Goal: Transaction & Acquisition: Purchase product/service

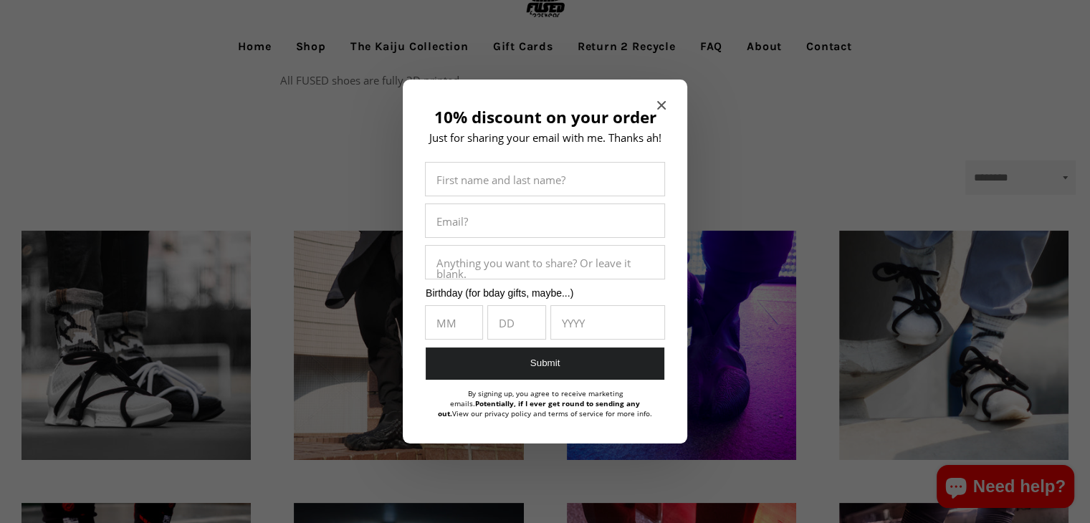
scroll to position [72, 0]
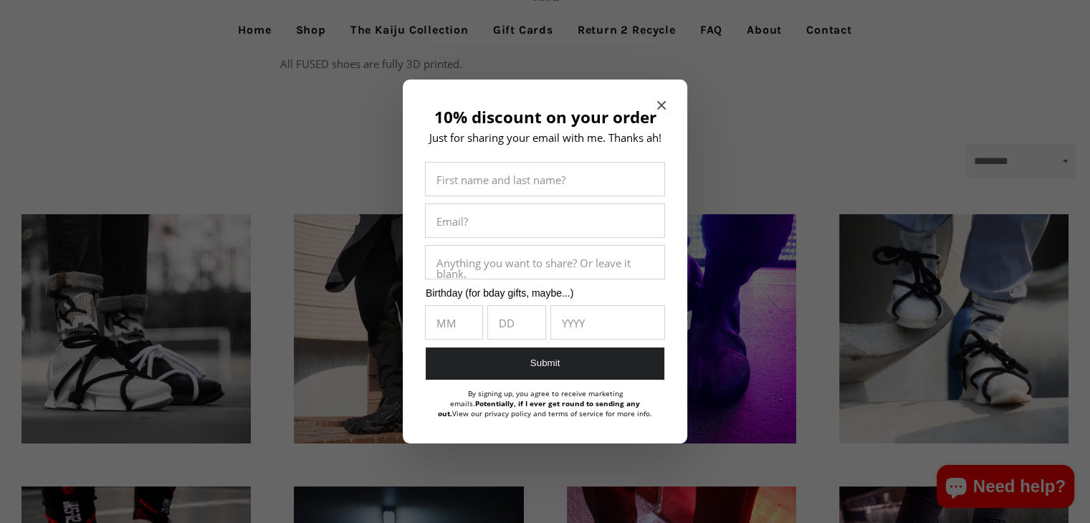
click at [661, 104] on icon "Close modal" at bounding box center [661, 105] width 9 height 9
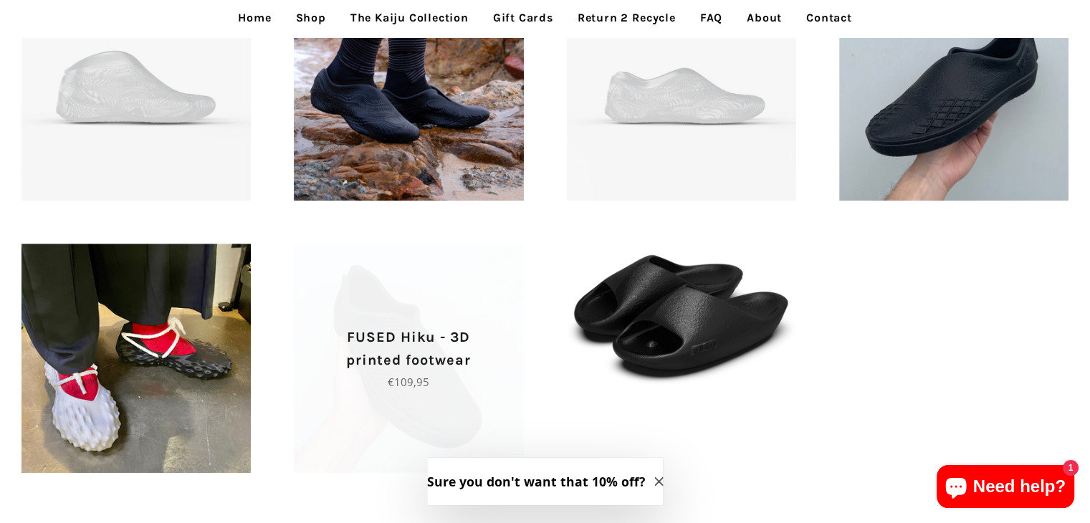
scroll to position [990, 0]
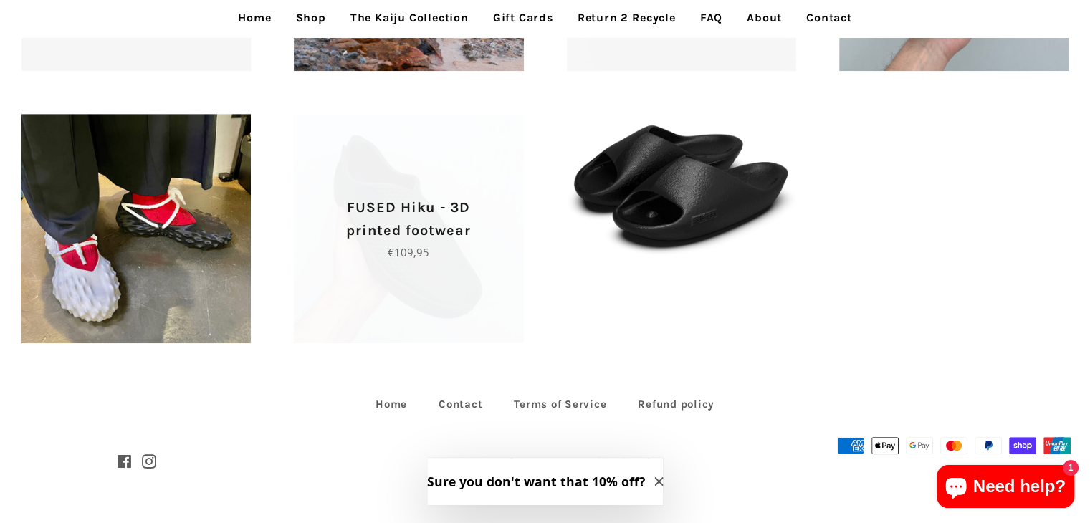
click at [426, 290] on span "FUSED Hiku - 3D printed footwear Regular price €109,95" at bounding box center [408, 228] width 229 height 229
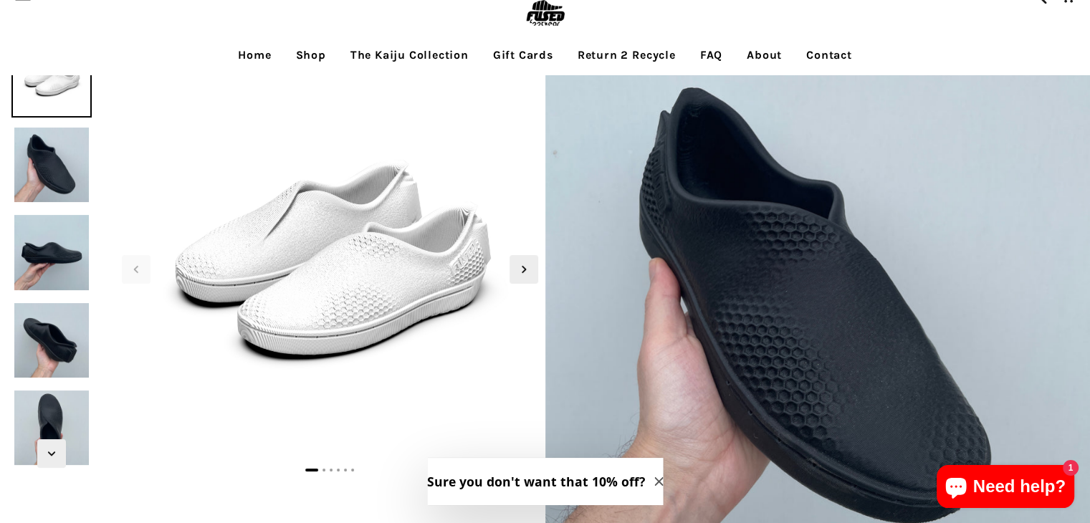
scroll to position [72, 0]
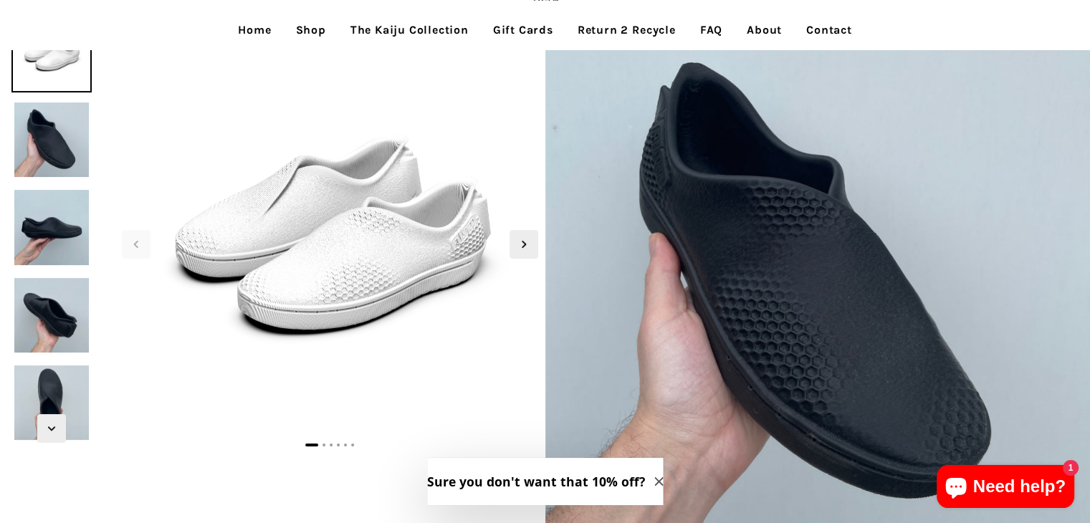
click at [44, 153] on img at bounding box center [51, 140] width 80 height 80
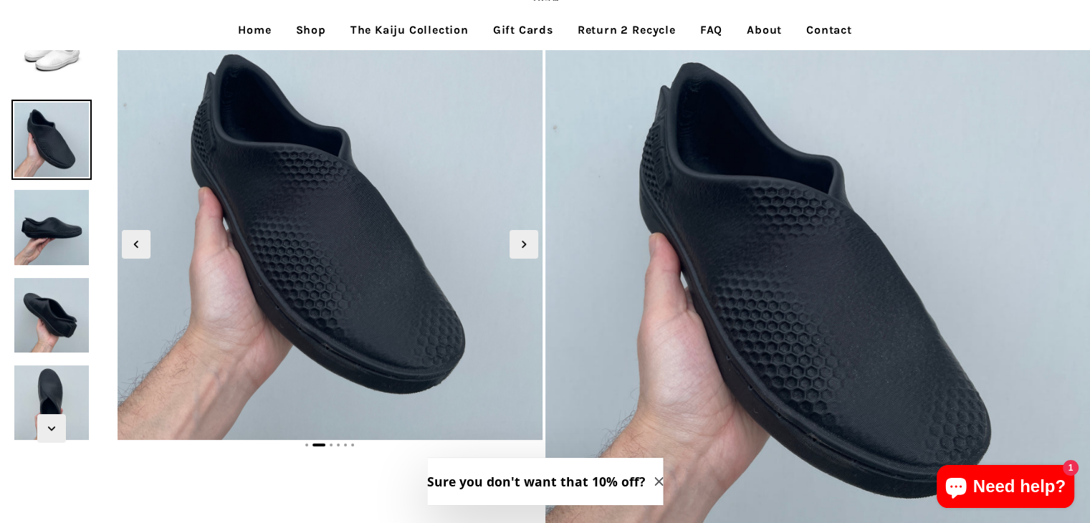
click at [54, 221] on img at bounding box center [51, 227] width 80 height 80
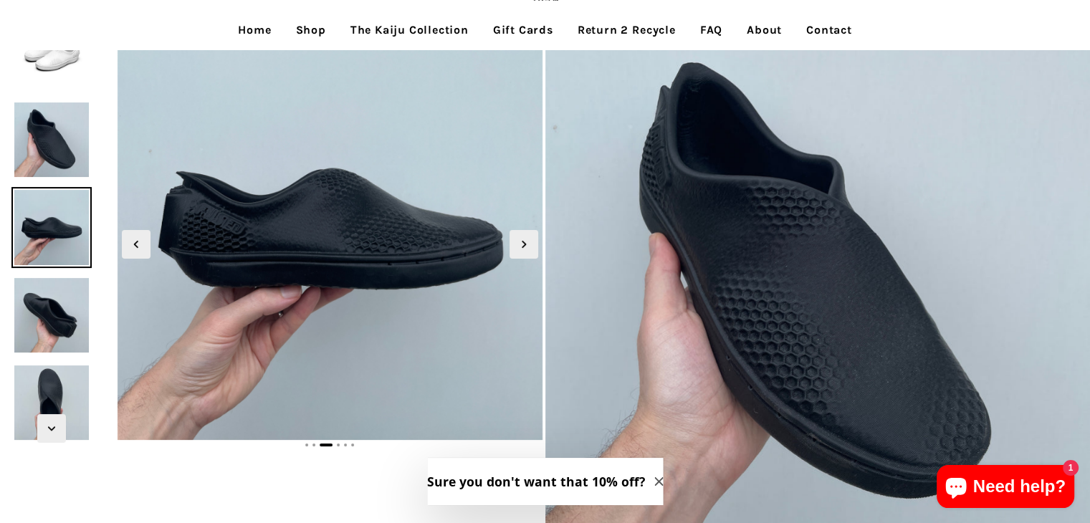
click at [55, 313] on img at bounding box center [51, 315] width 80 height 80
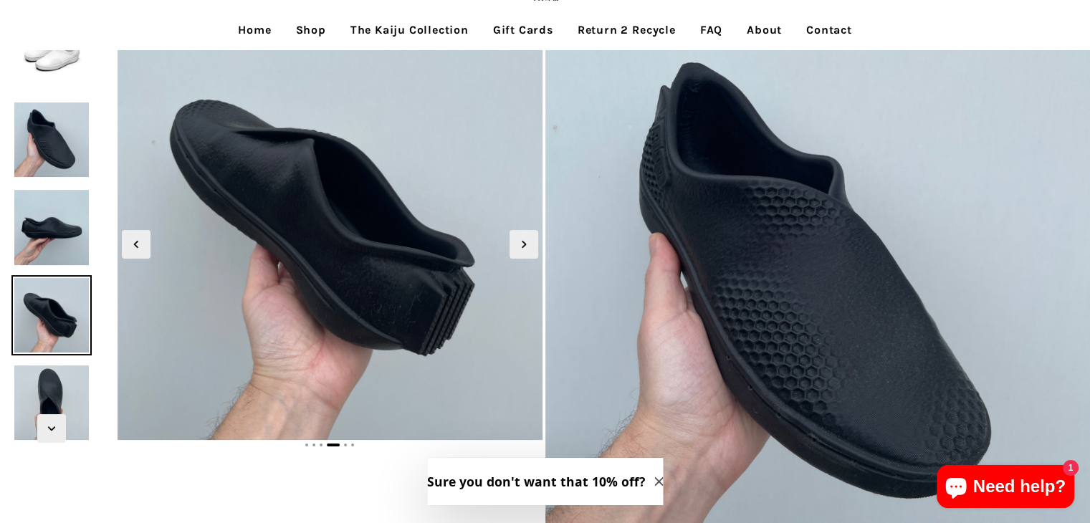
click at [72, 384] on img at bounding box center [51, 403] width 80 height 80
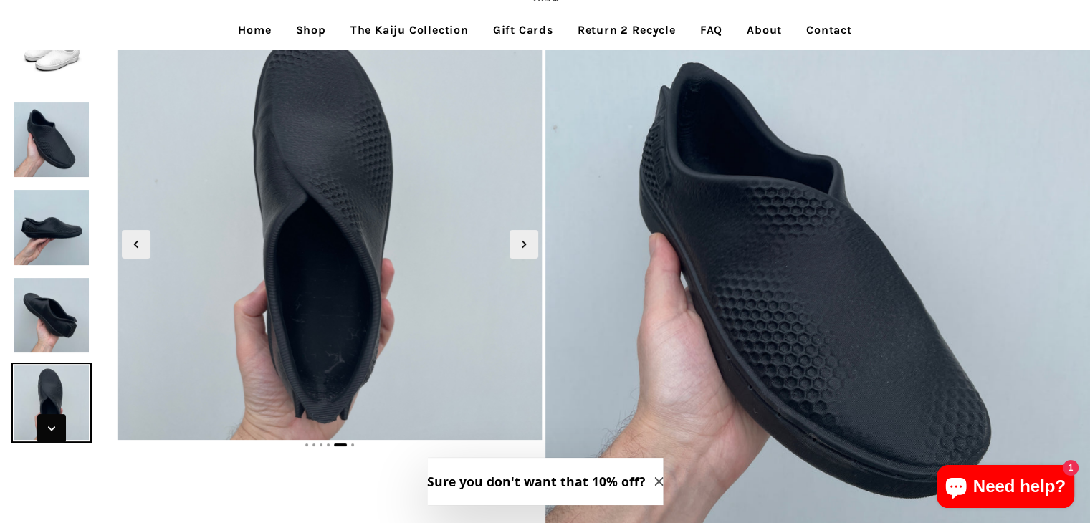
click at [49, 419] on span "Next slide" at bounding box center [51, 428] width 29 height 29
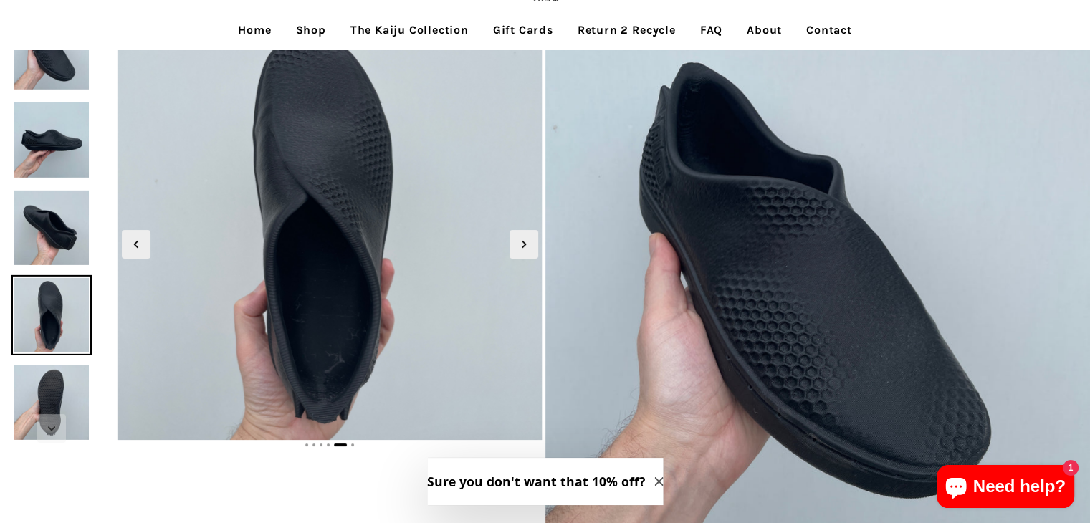
click at [57, 391] on img at bounding box center [51, 403] width 80 height 80
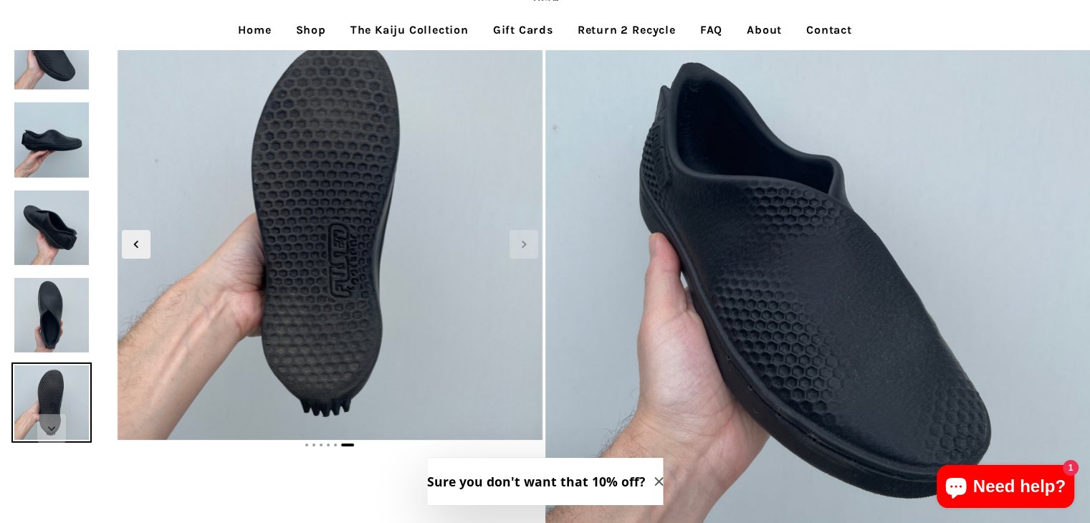
scroll to position [0, 0]
